Goal: Task Accomplishment & Management: Use online tool/utility

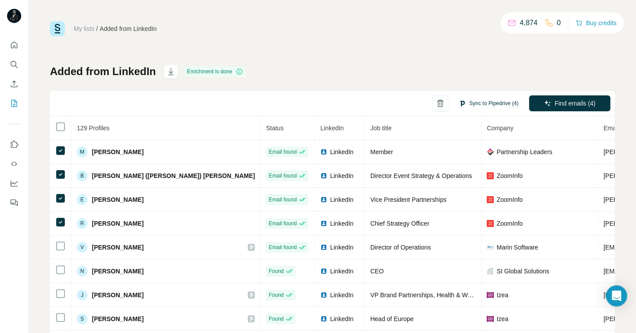
click at [474, 100] on button "Sync to Pipedrive (4)" at bounding box center [488, 103] width 72 height 13
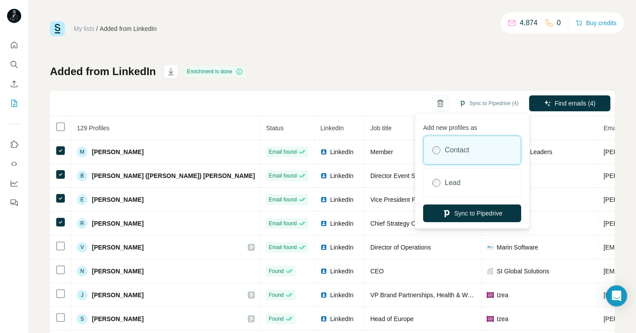
click at [478, 151] on div "Contact" at bounding box center [471, 150] width 97 height 28
click at [482, 214] on button "Sync to Pipedrive" at bounding box center [472, 213] width 98 height 18
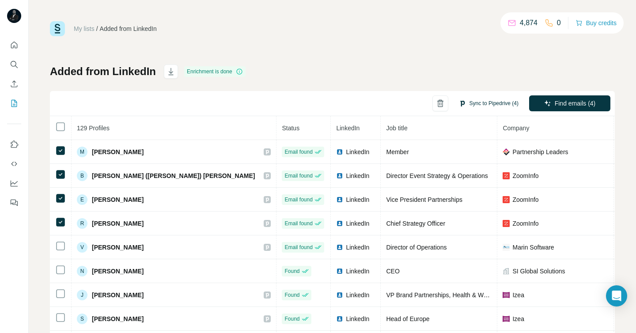
click at [490, 103] on button "Sync to Pipedrive (4)" at bounding box center [488, 103] width 72 height 13
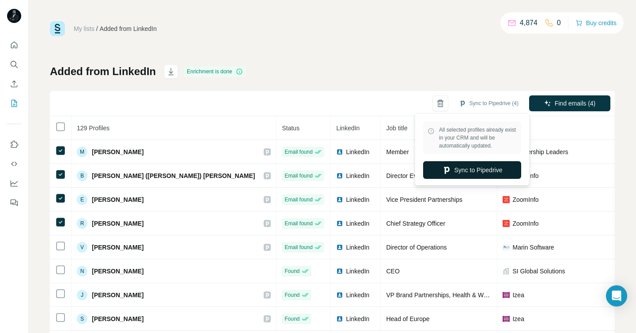
click at [468, 170] on button "Sync to Pipedrive" at bounding box center [472, 170] width 98 height 18
